Goal: Task Accomplishment & Management: Use online tool/utility

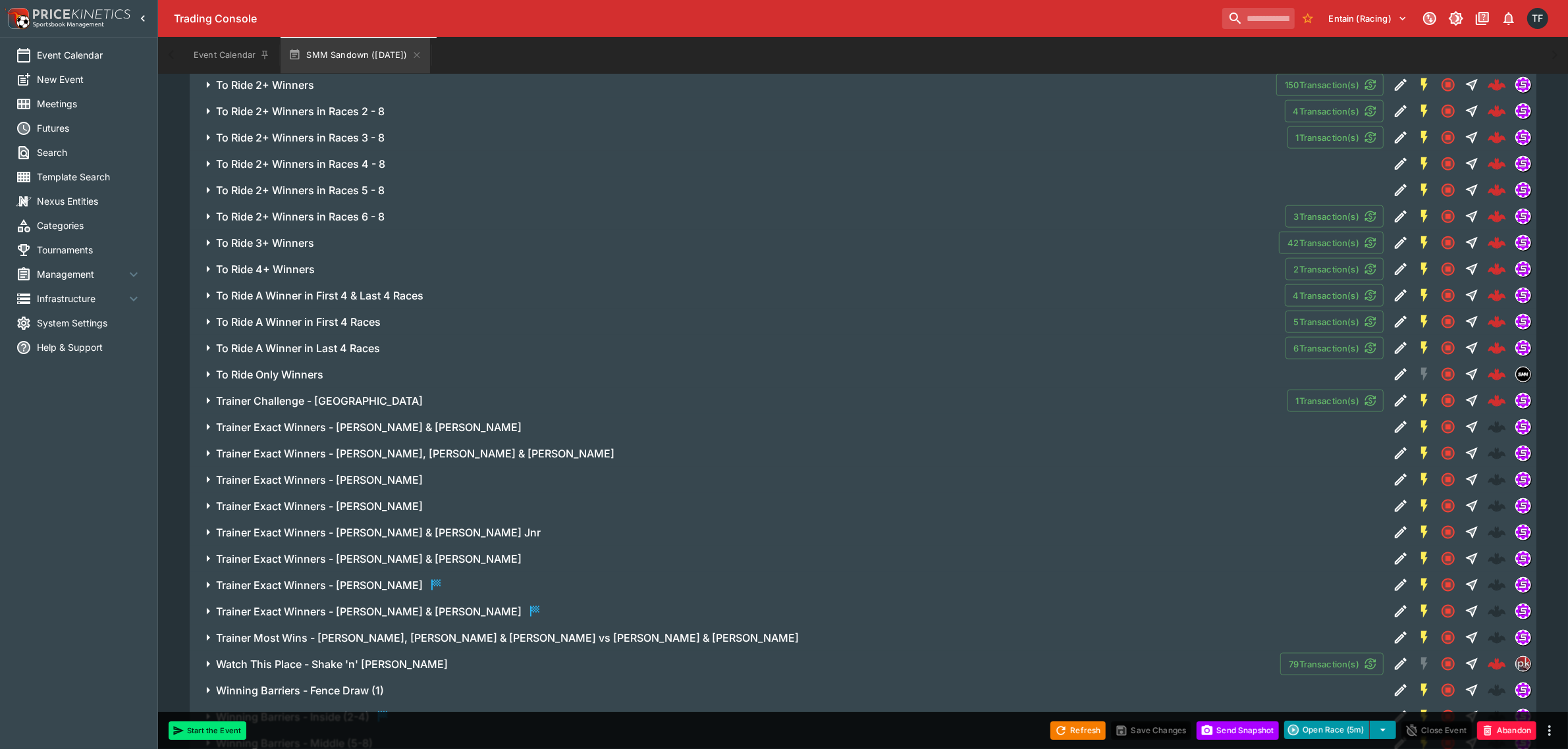
scroll to position [2108, 0]
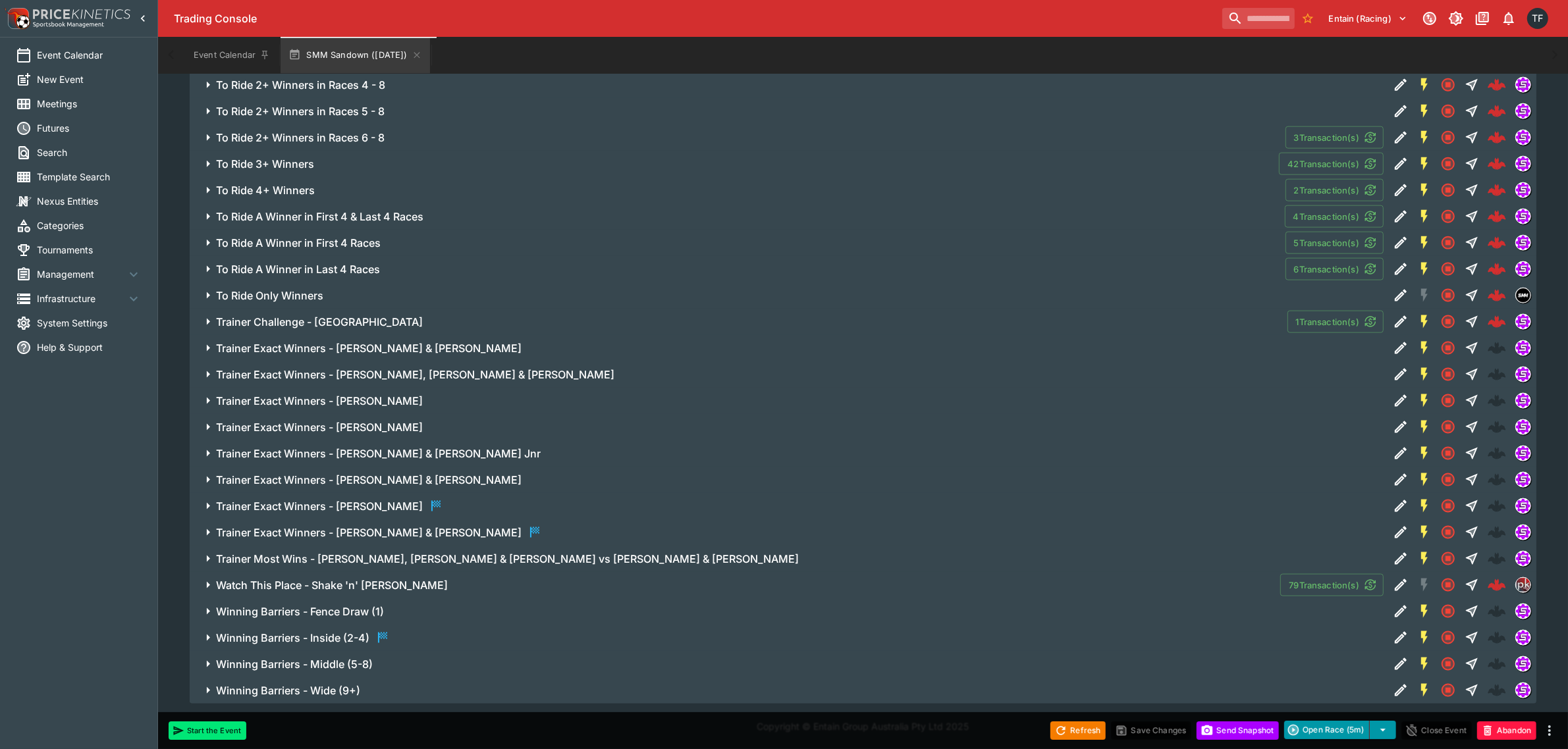
click at [391, 581] on span "Watch This Place - Shake 'n' [PERSON_NAME]" at bounding box center [743, 585] width 1054 height 14
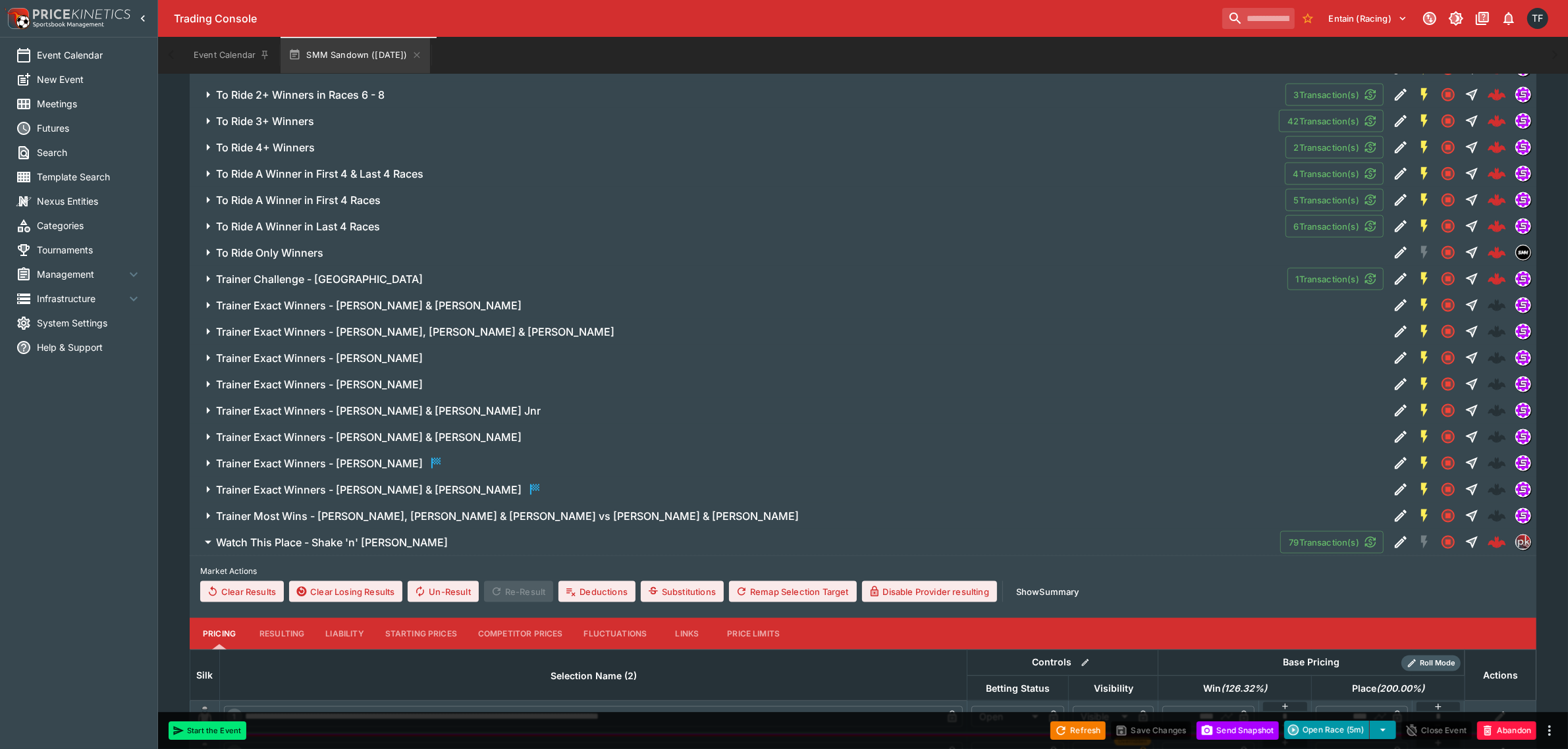
scroll to position [2190, 0]
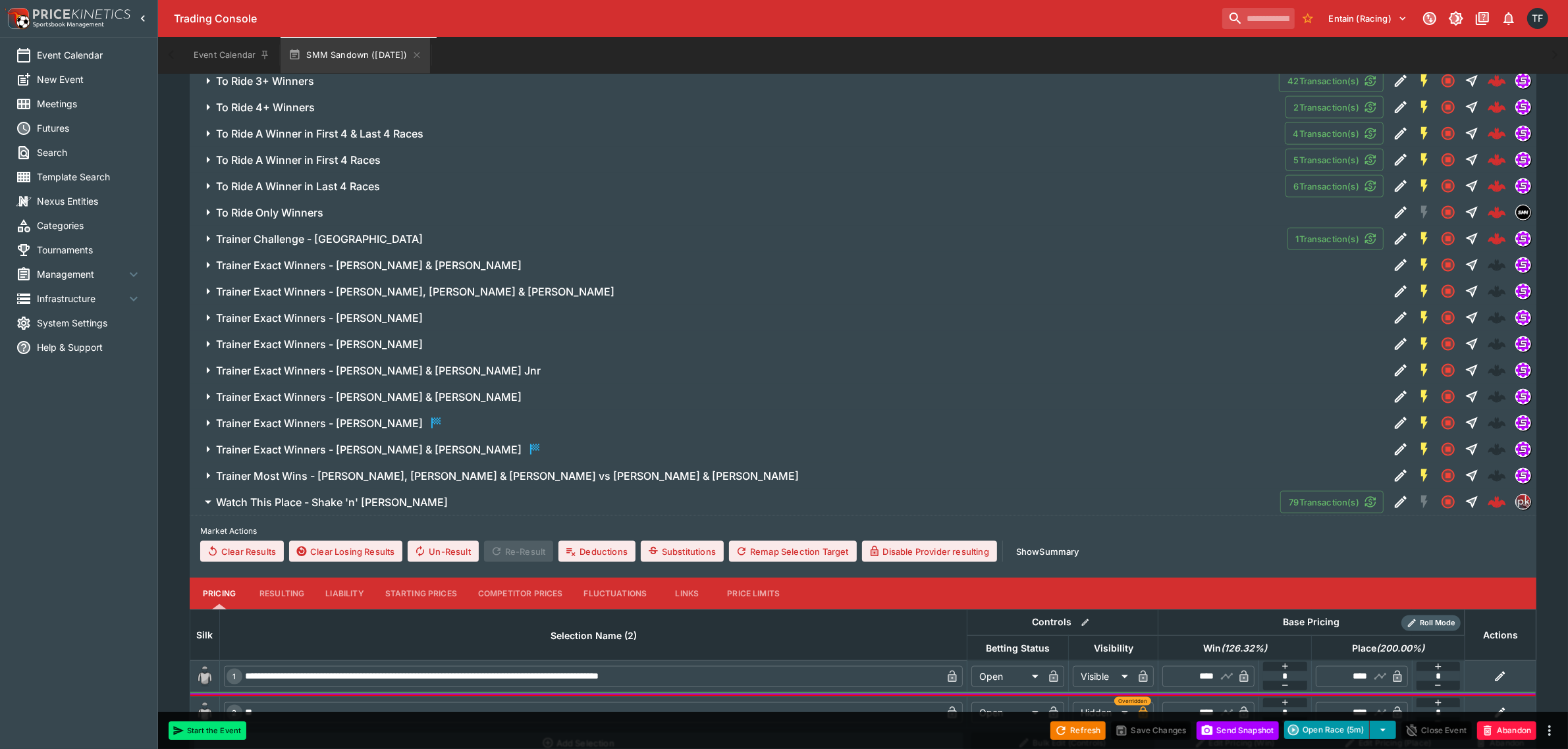
click at [399, 514] on button "Watch This Place - Shake 'n' [PERSON_NAME]" at bounding box center [735, 502] width 1091 height 26
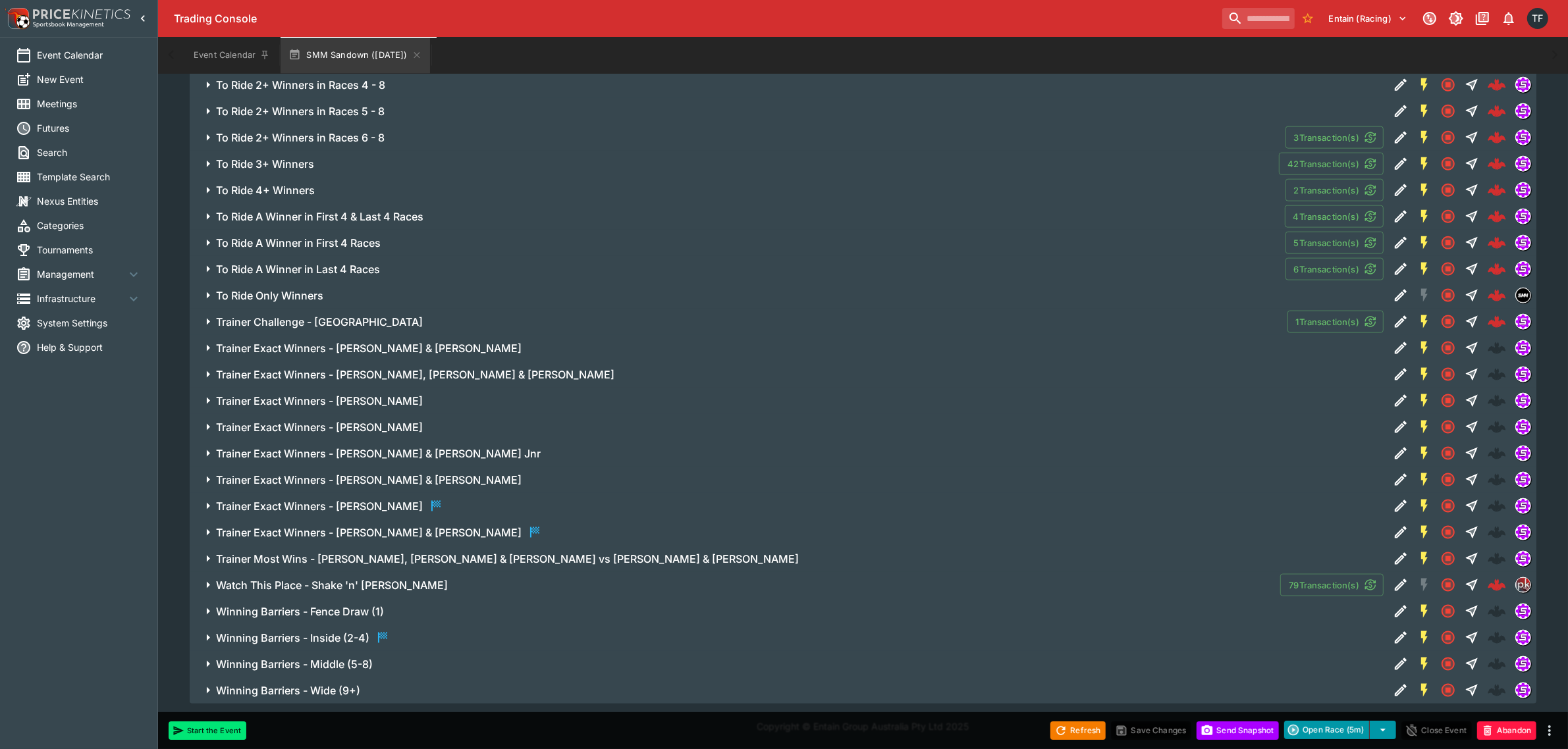
click at [387, 585] on h6 "Watch This Place - Shake 'n' [PERSON_NAME]" at bounding box center [332, 585] width 232 height 14
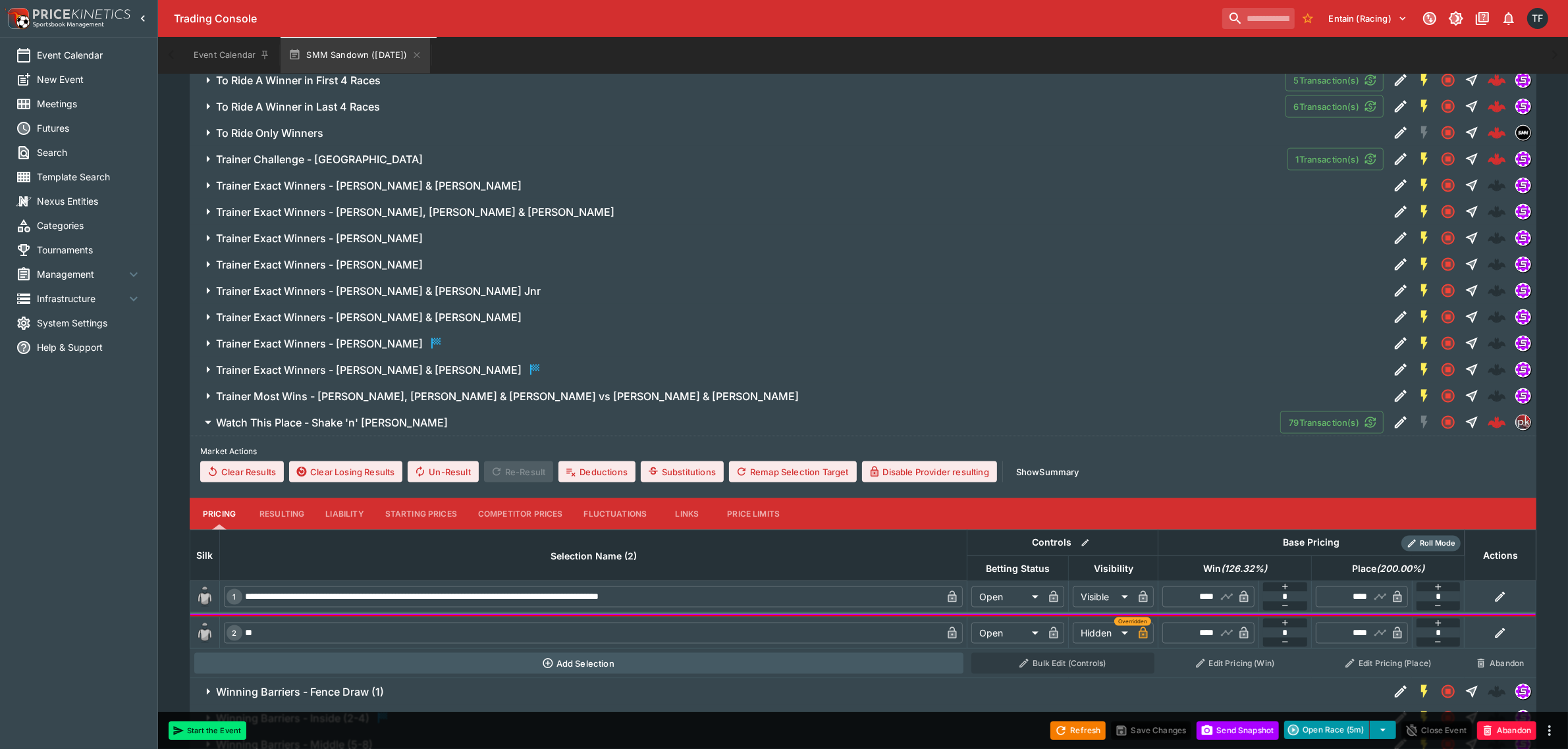
scroll to position [2299, 0]
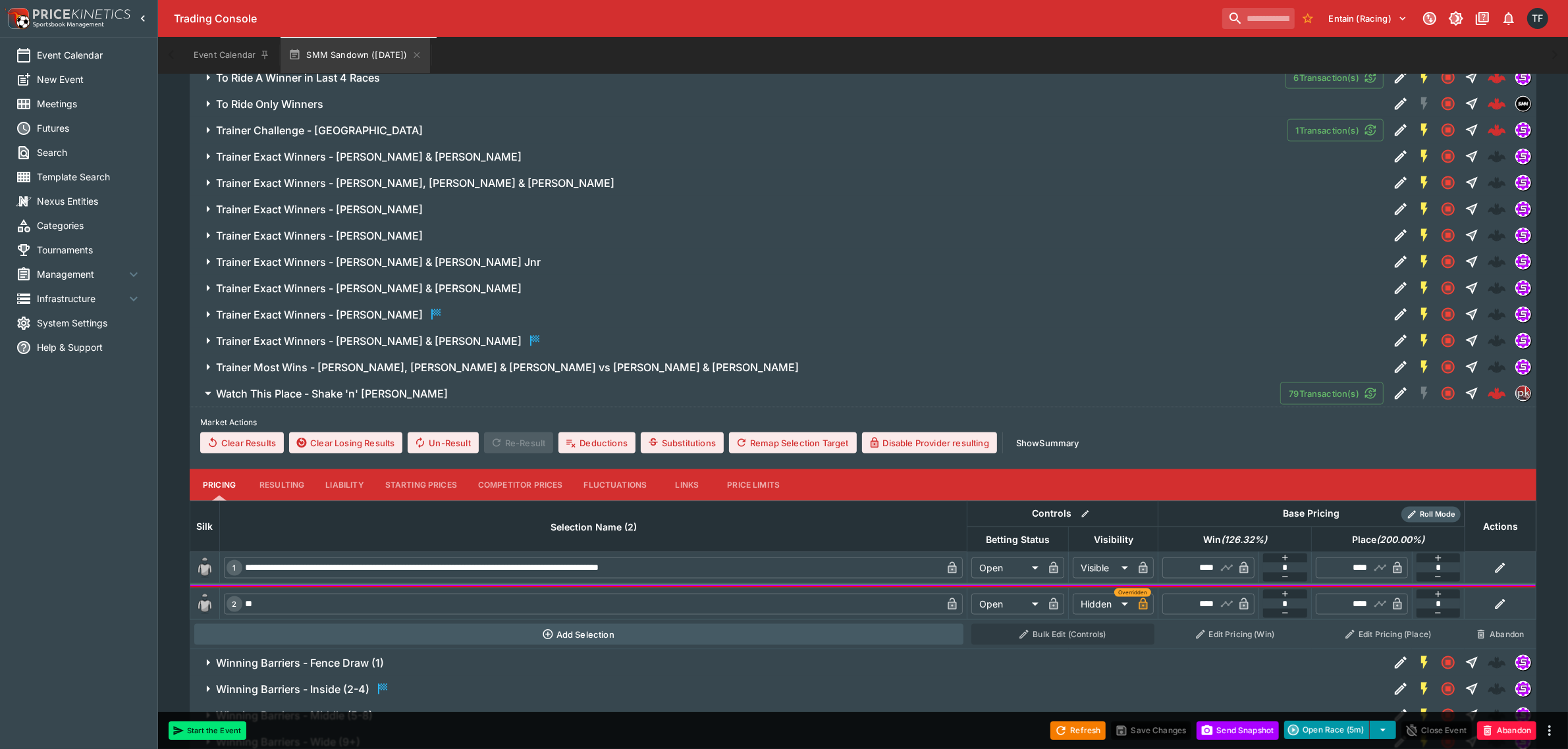
click at [310, 482] on button "Resulting" at bounding box center [281, 485] width 66 height 32
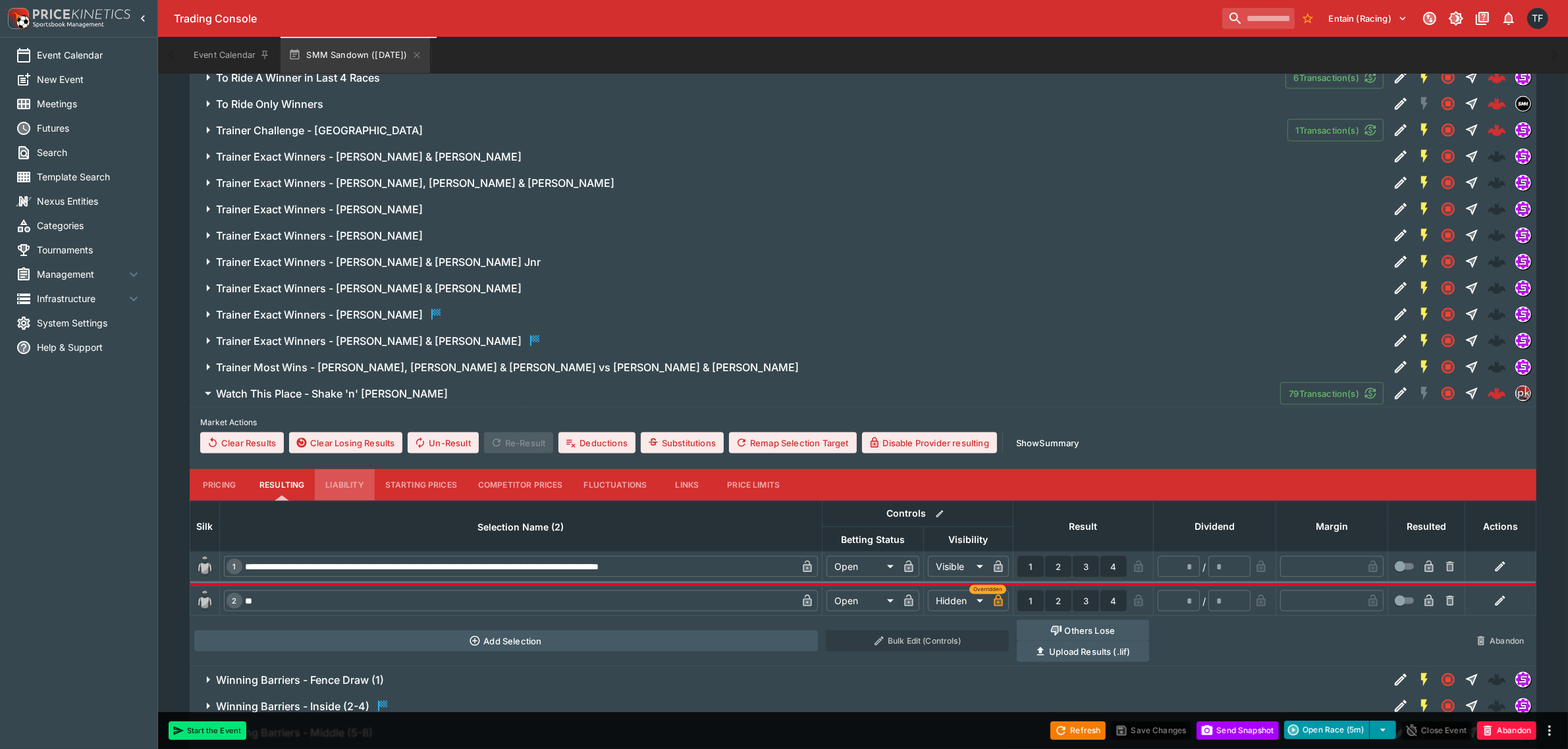
click at [329, 485] on button "Liability" at bounding box center [344, 485] width 59 height 32
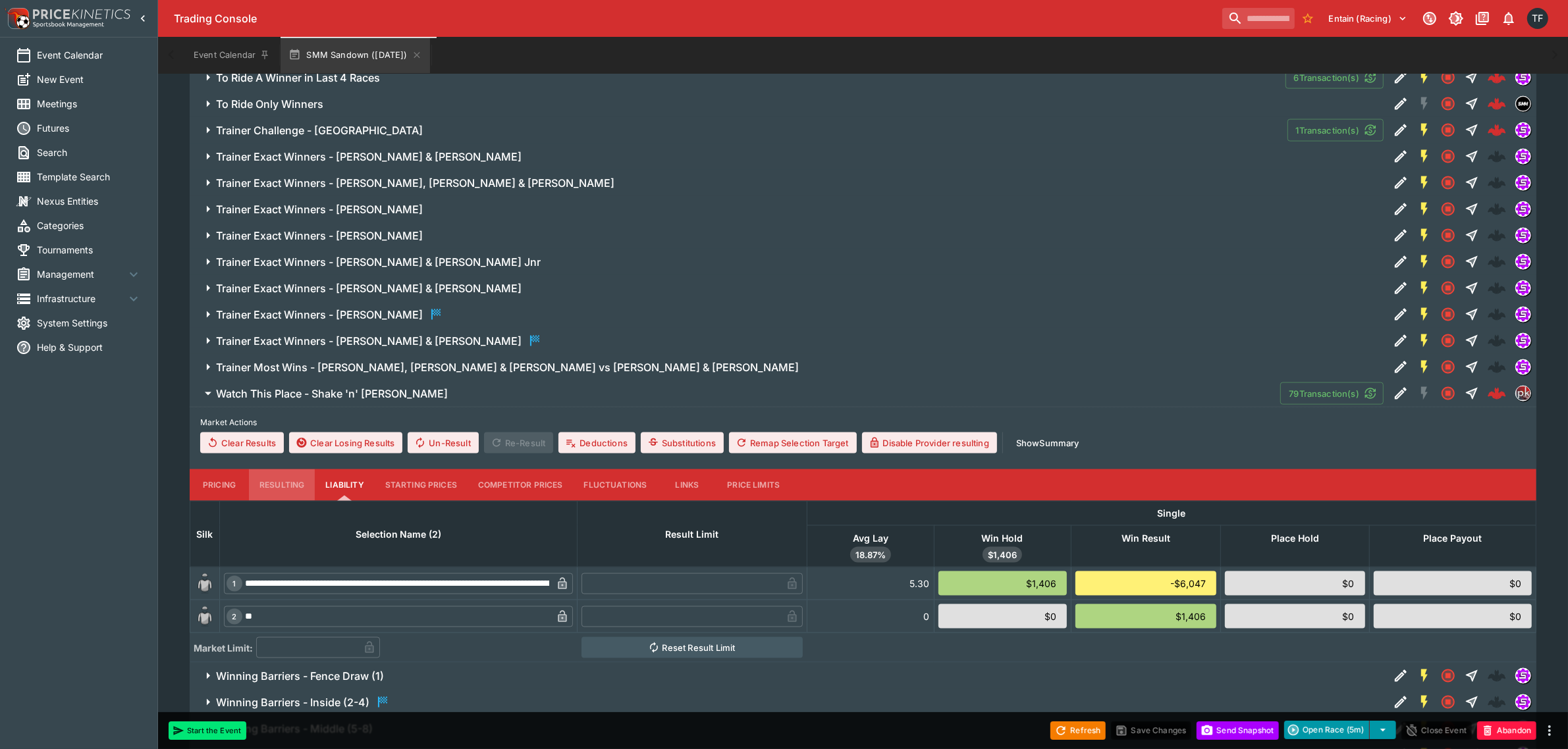
click at [278, 486] on button "Resulting" at bounding box center [281, 485] width 66 height 32
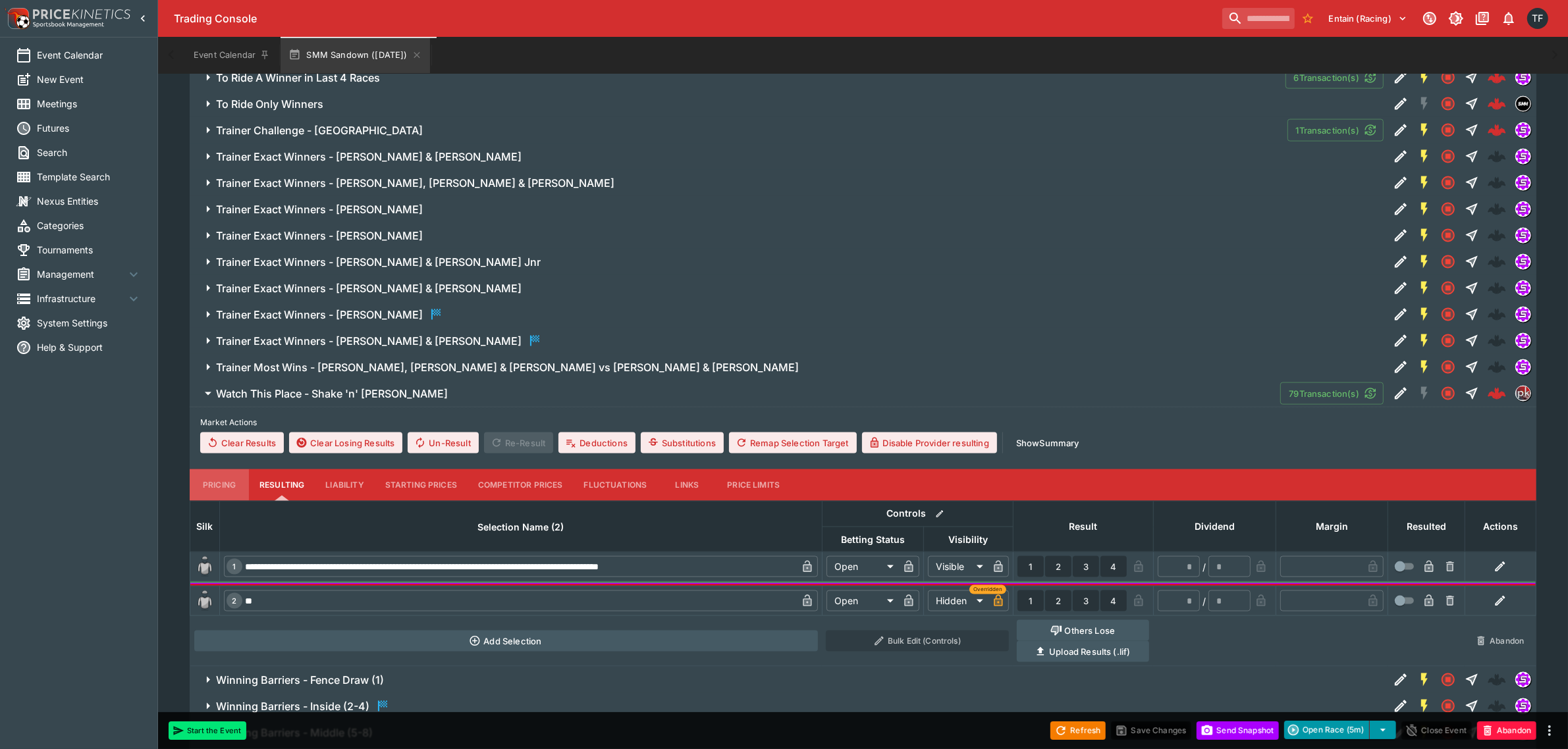
click at [222, 484] on button "Pricing" at bounding box center [219, 485] width 59 height 32
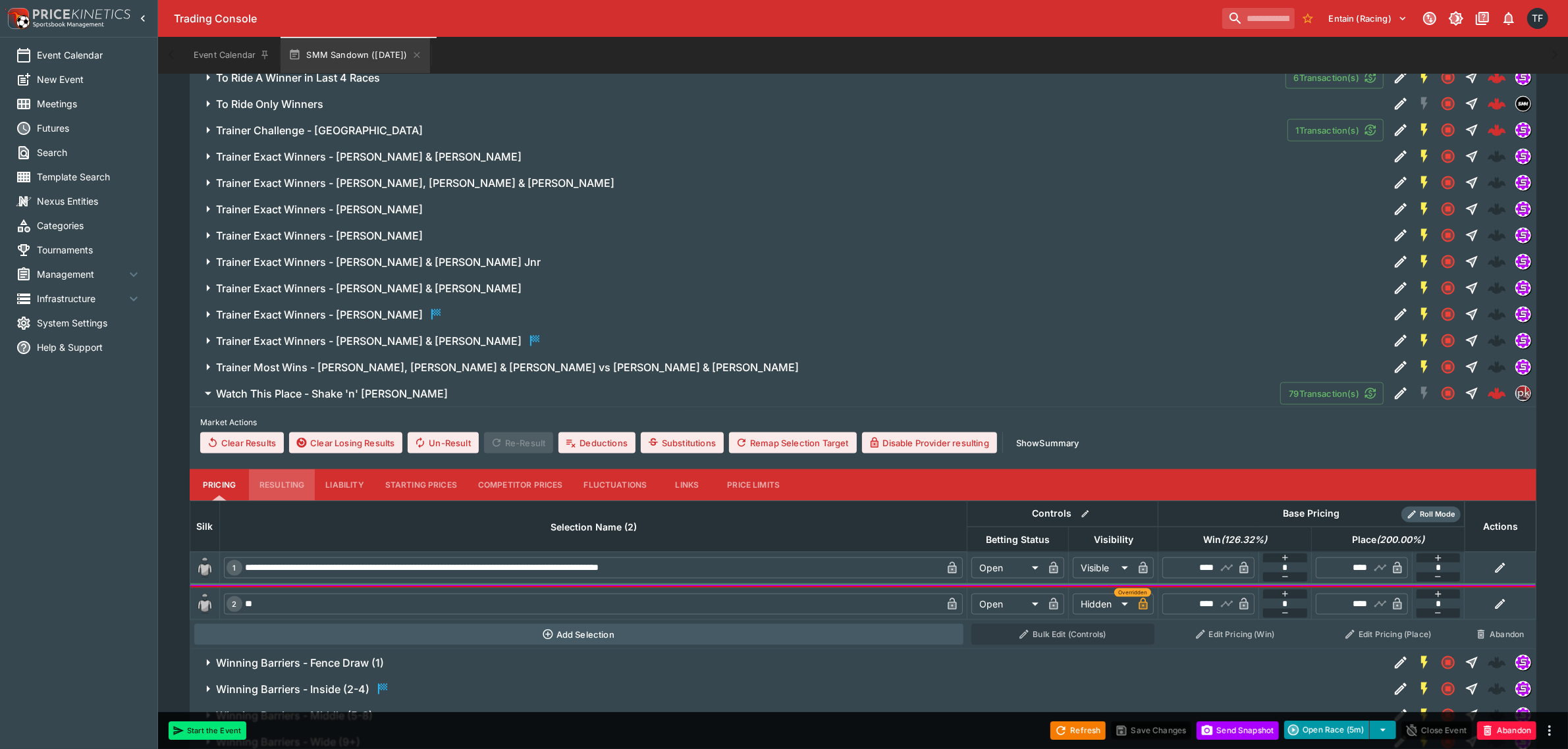
click at [303, 484] on button "Resulting" at bounding box center [281, 485] width 66 height 32
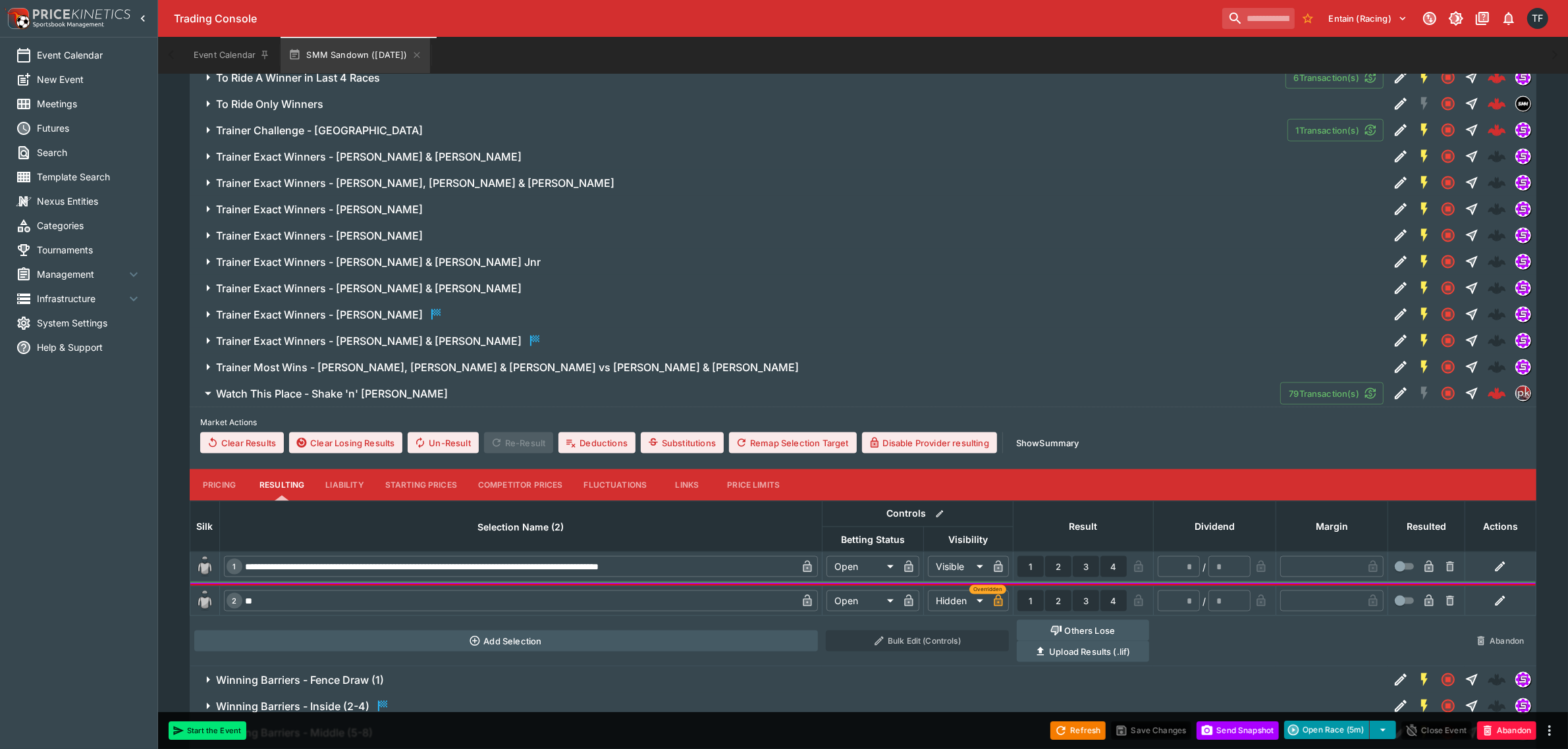
click at [1029, 568] on button "1" at bounding box center [1030, 567] width 26 height 21
type input "*"
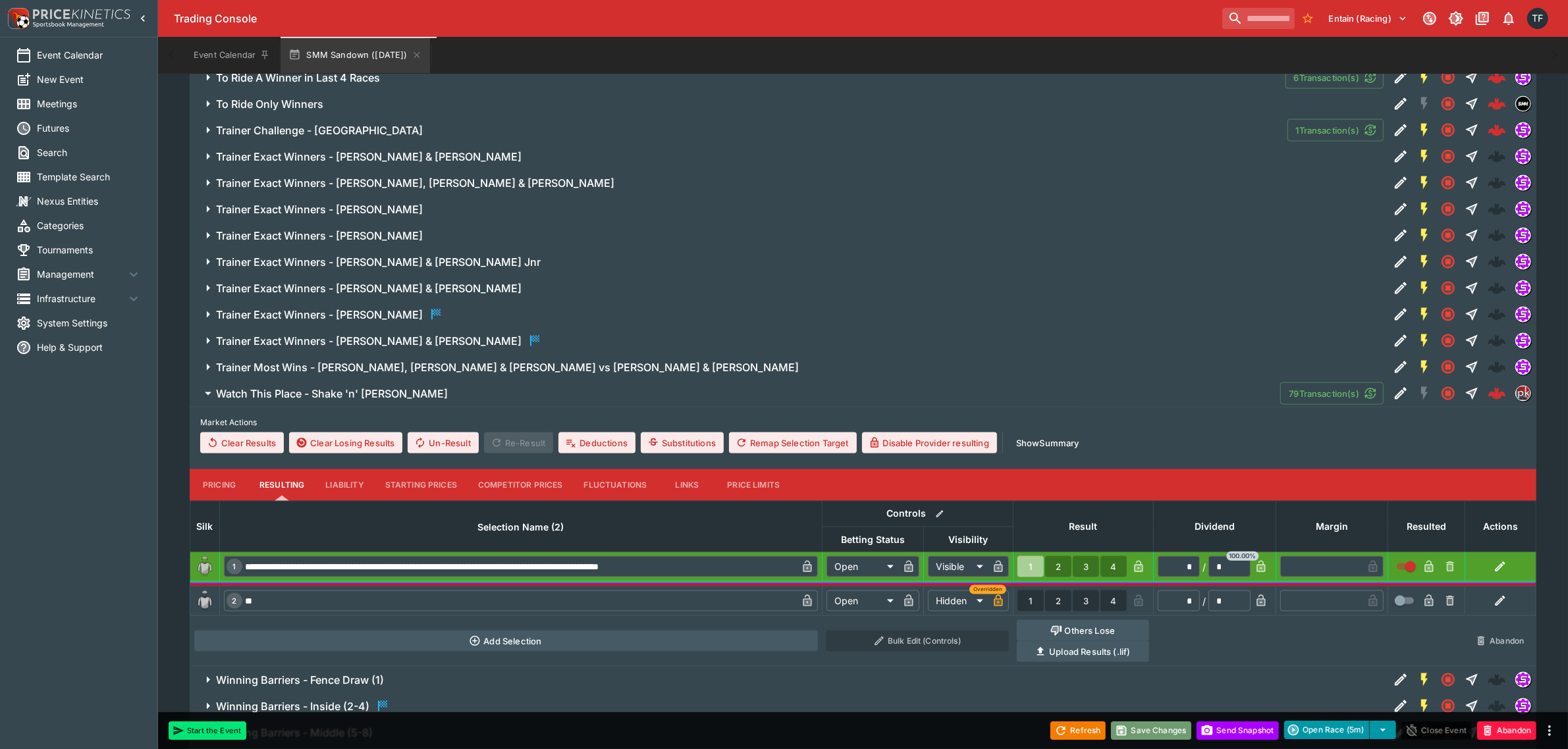
click at [1161, 736] on button "Save Changes" at bounding box center [1151, 731] width 81 height 18
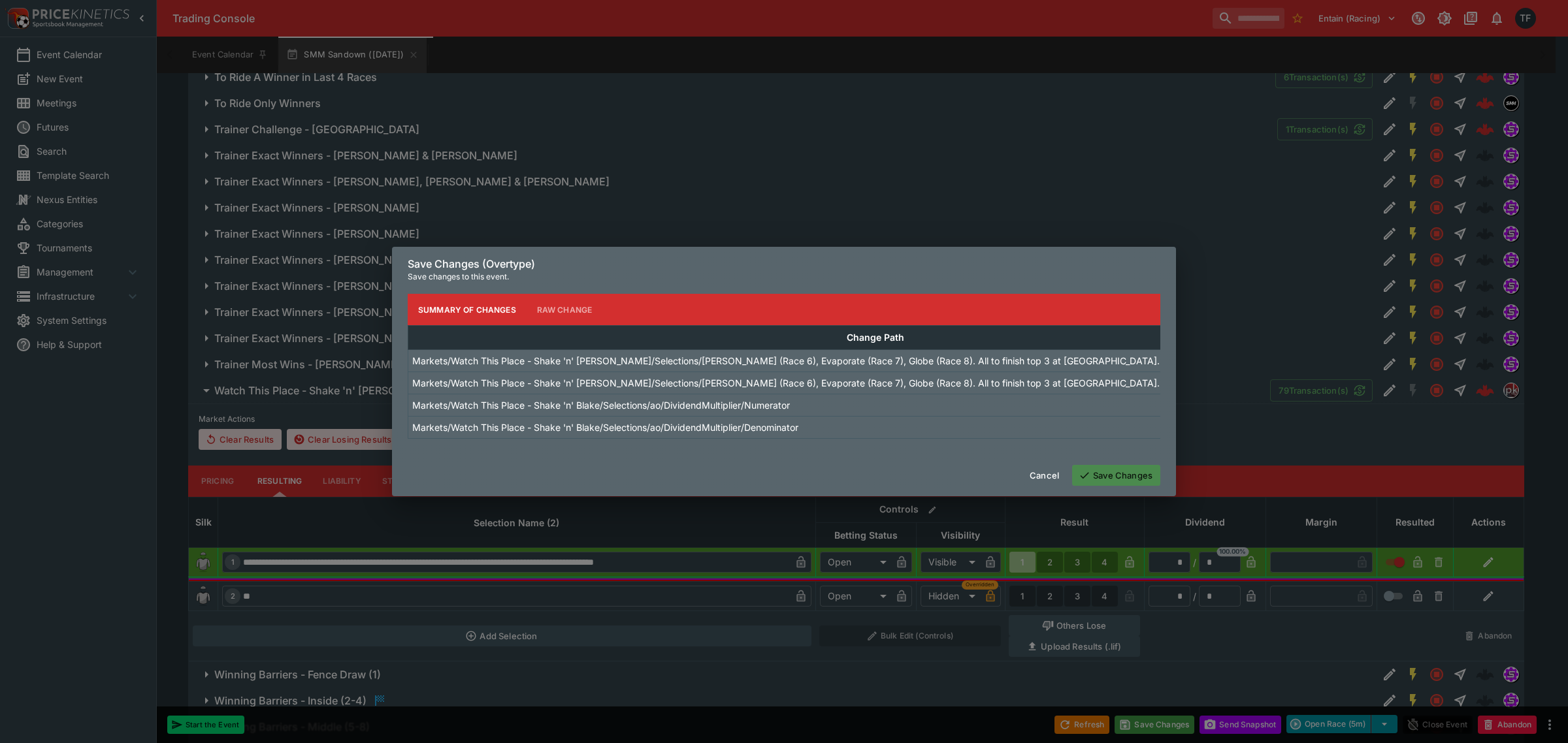
click at [1109, 486] on button "Save Changes" at bounding box center [1116, 475] width 89 height 21
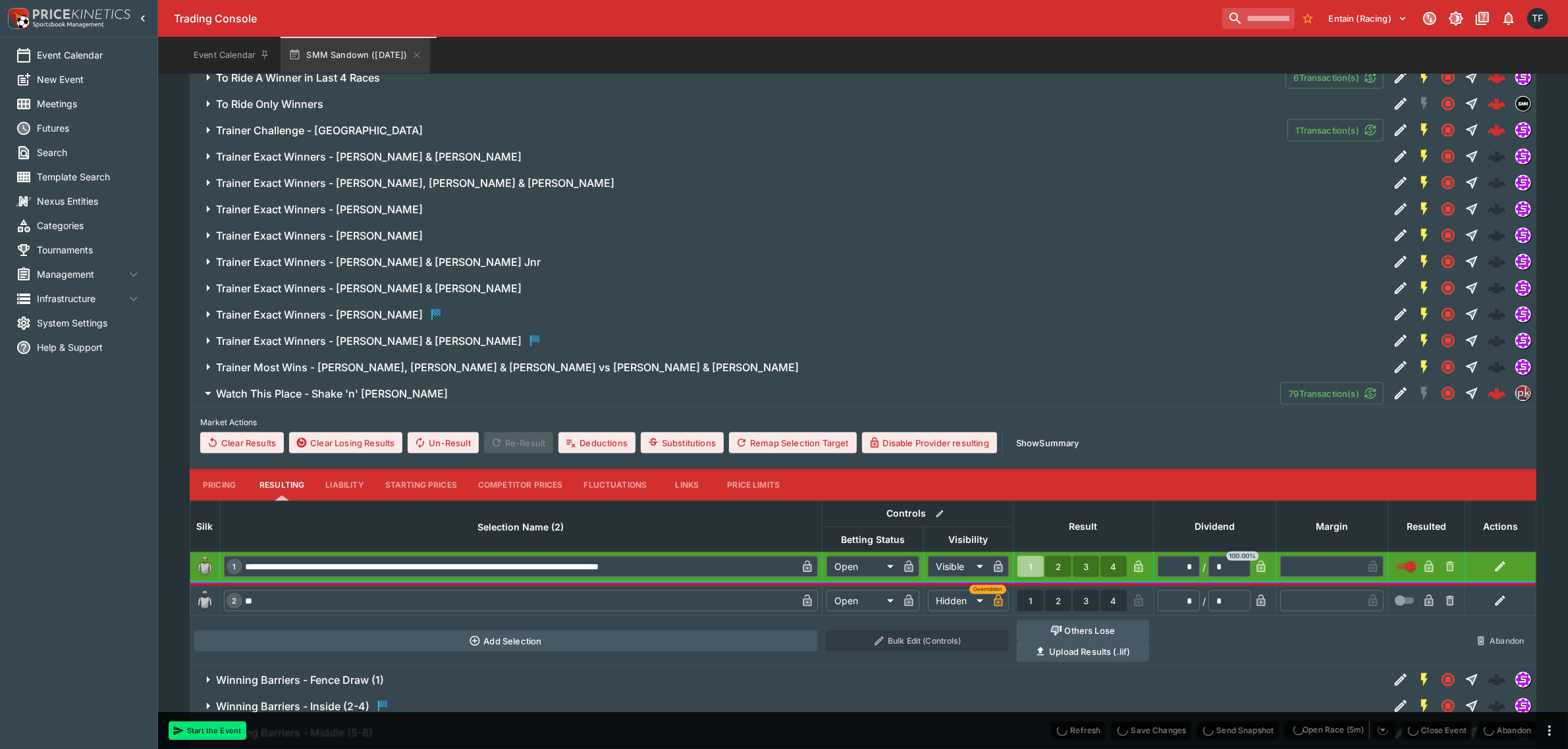
type input "*********"
type input "******"
click at [1222, 735] on button "Send Snapshot" at bounding box center [1237, 731] width 82 height 18
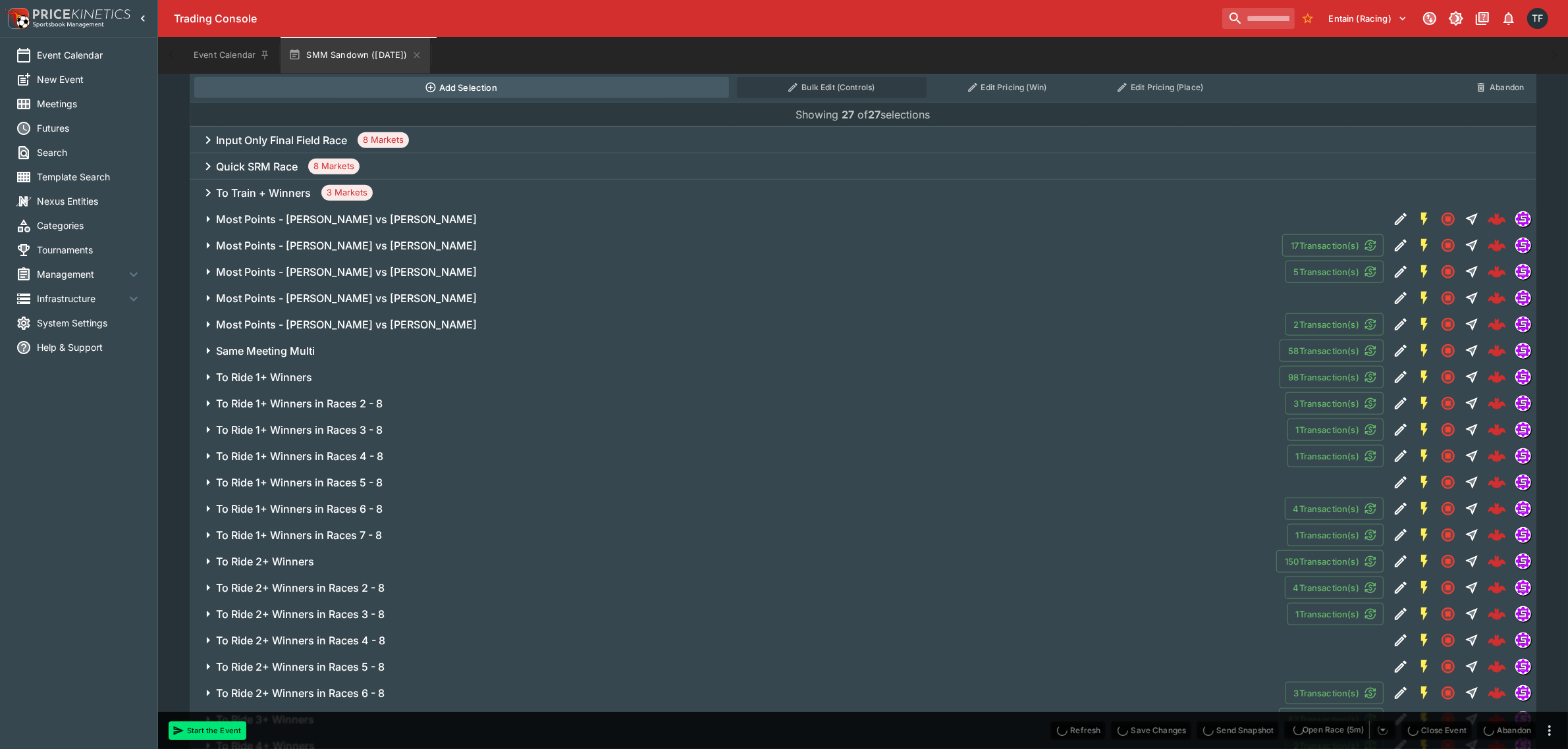
scroll to position [1312, 0]
